Goal: Navigation & Orientation: Find specific page/section

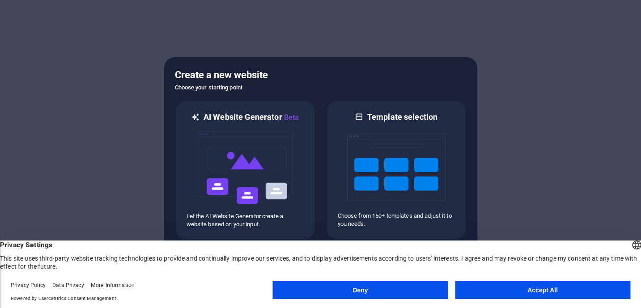
click at [530, 287] on button "Accept All" at bounding box center [542, 290] width 175 height 18
click at [530, 287] on div at bounding box center [320, 154] width 641 height 308
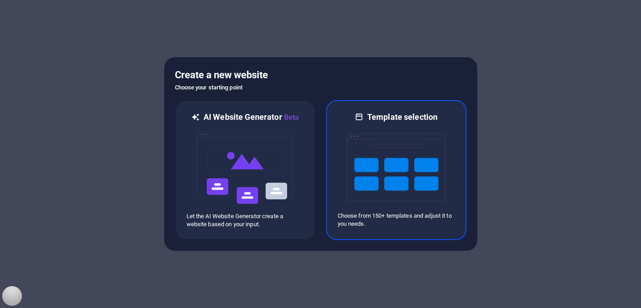
click at [444, 190] on img at bounding box center [396, 166] width 98 height 89
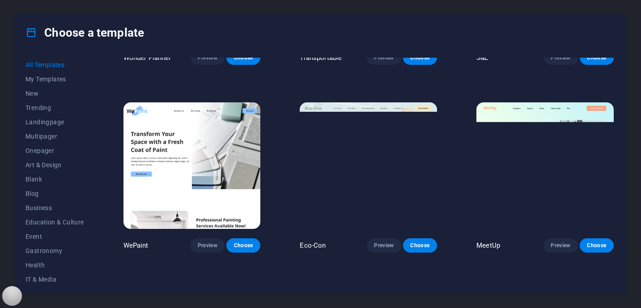
scroll to position [358, 0]
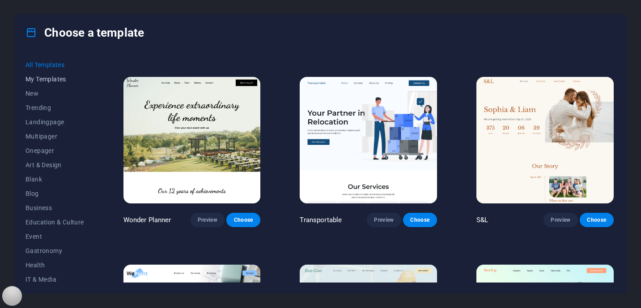
click at [60, 79] on span "My Templates" at bounding box center [54, 79] width 59 height 7
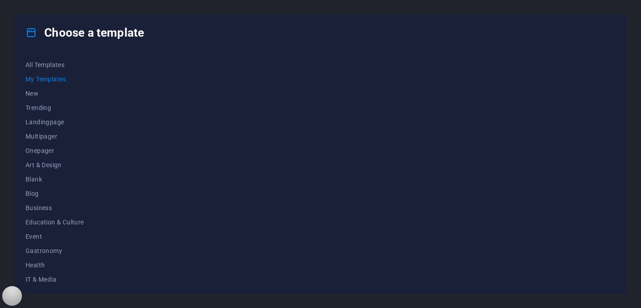
scroll to position [0, 0]
click at [60, 79] on span "My Templates" at bounding box center [54, 79] width 59 height 7
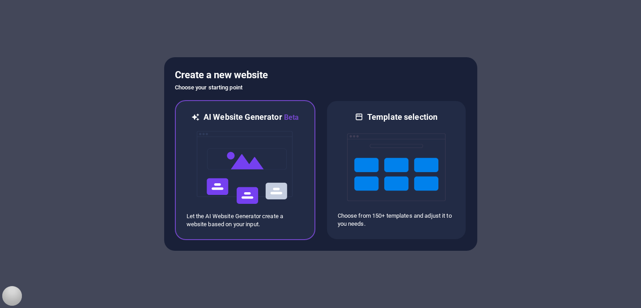
click at [300, 139] on div at bounding box center [244, 167] width 117 height 89
